Goal: Information Seeking & Learning: Learn about a topic

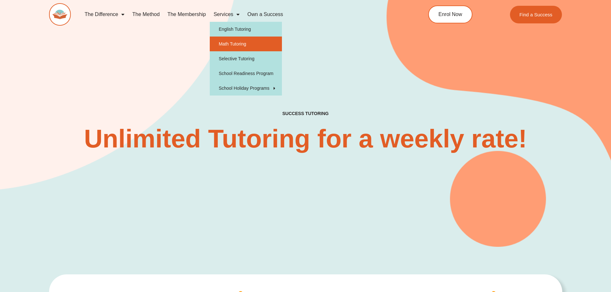
click at [238, 40] on link "Math Tutoring" at bounding box center [246, 44] width 72 height 15
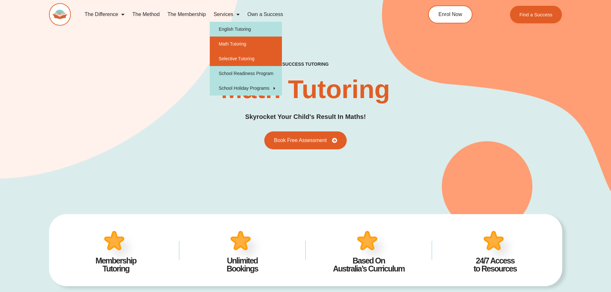
click at [240, 60] on link "Selective Tutoring" at bounding box center [246, 58] width 72 height 15
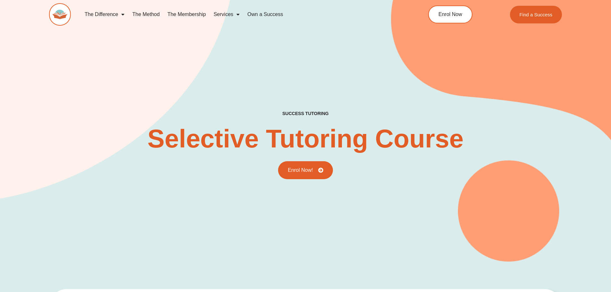
click at [233, 16] on link "Services" at bounding box center [227, 14] width 34 height 15
click at [230, 17] on link "Services" at bounding box center [227, 14] width 34 height 15
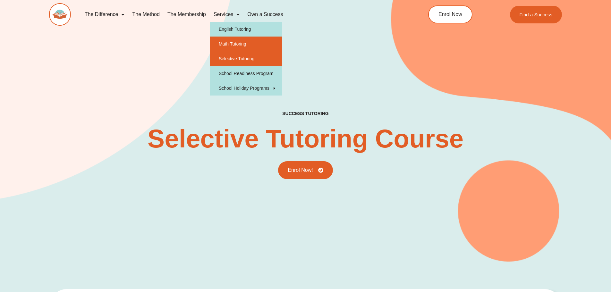
click at [231, 41] on link "Math Tutoring" at bounding box center [246, 44] width 72 height 15
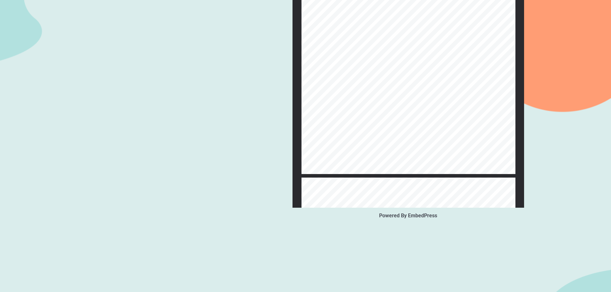
scroll to position [704, 0]
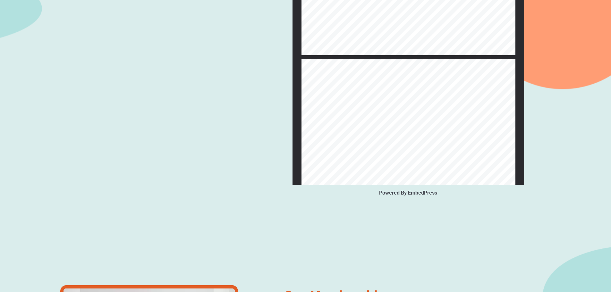
type input "*"
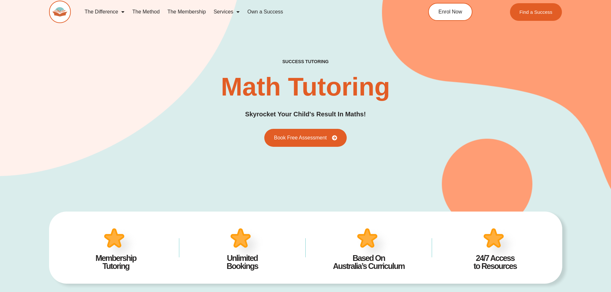
scroll to position [0, 0]
